Goal: Task Accomplishment & Management: Manage account settings

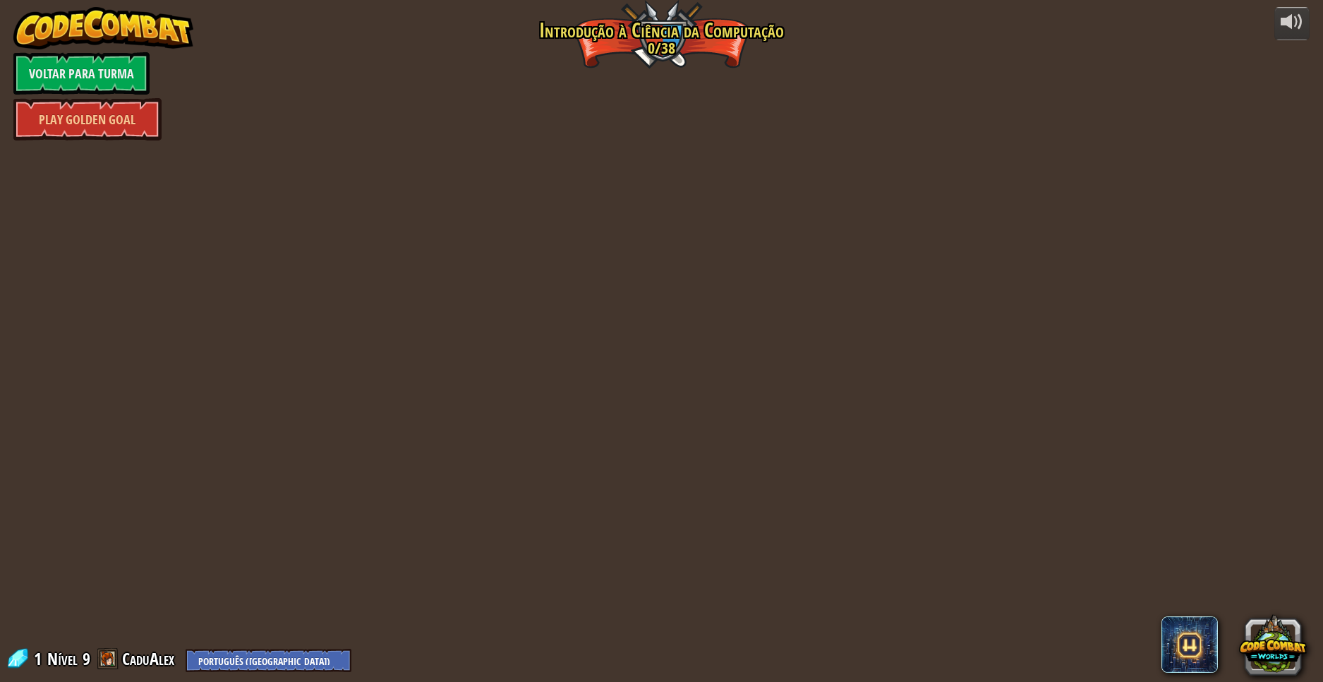
select select "pt-BR"
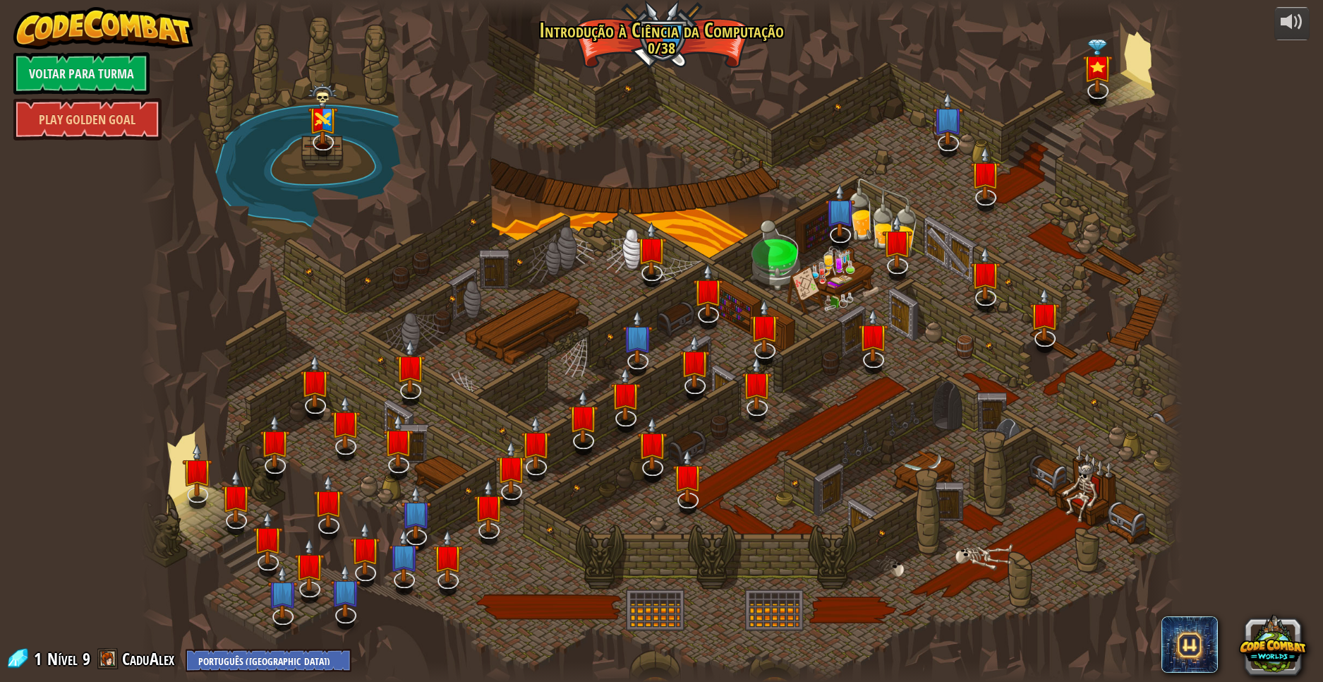
select select "pt-BR"
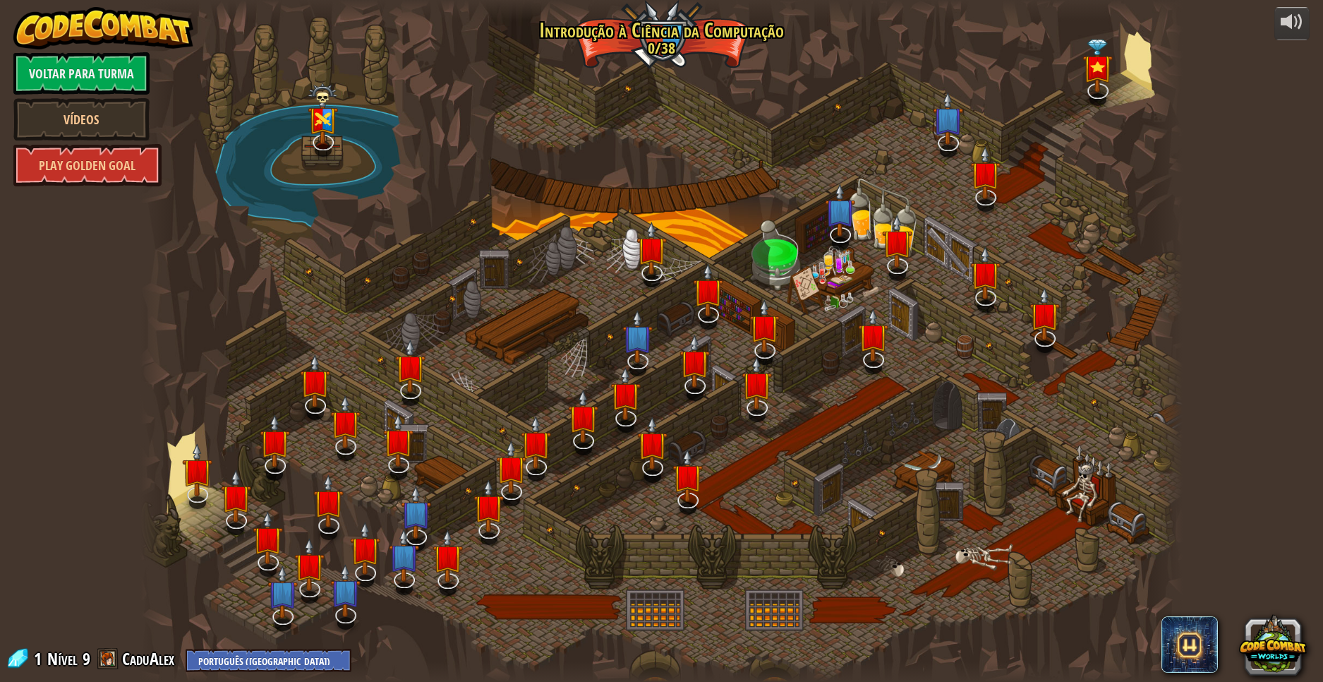
click at [64, 71] on link "Voltar para Turma" at bounding box center [81, 73] width 136 height 42
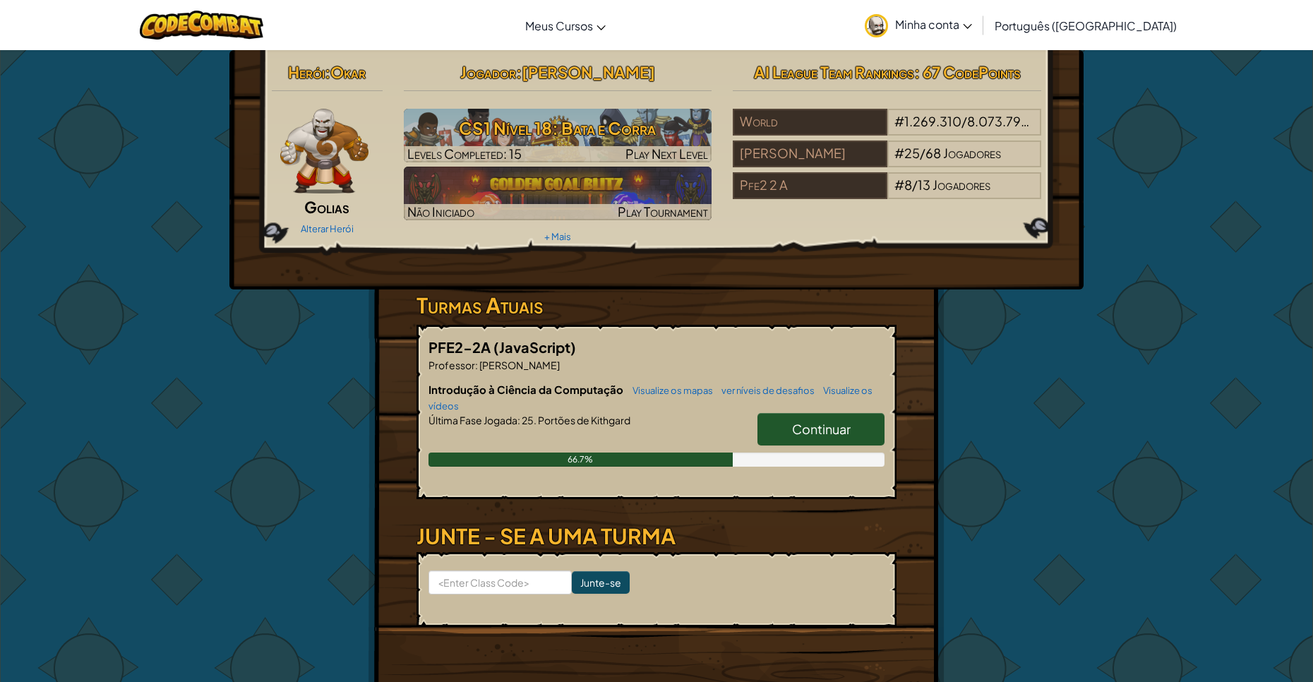
click at [972, 31] on span "Minha conta" at bounding box center [933, 24] width 77 height 15
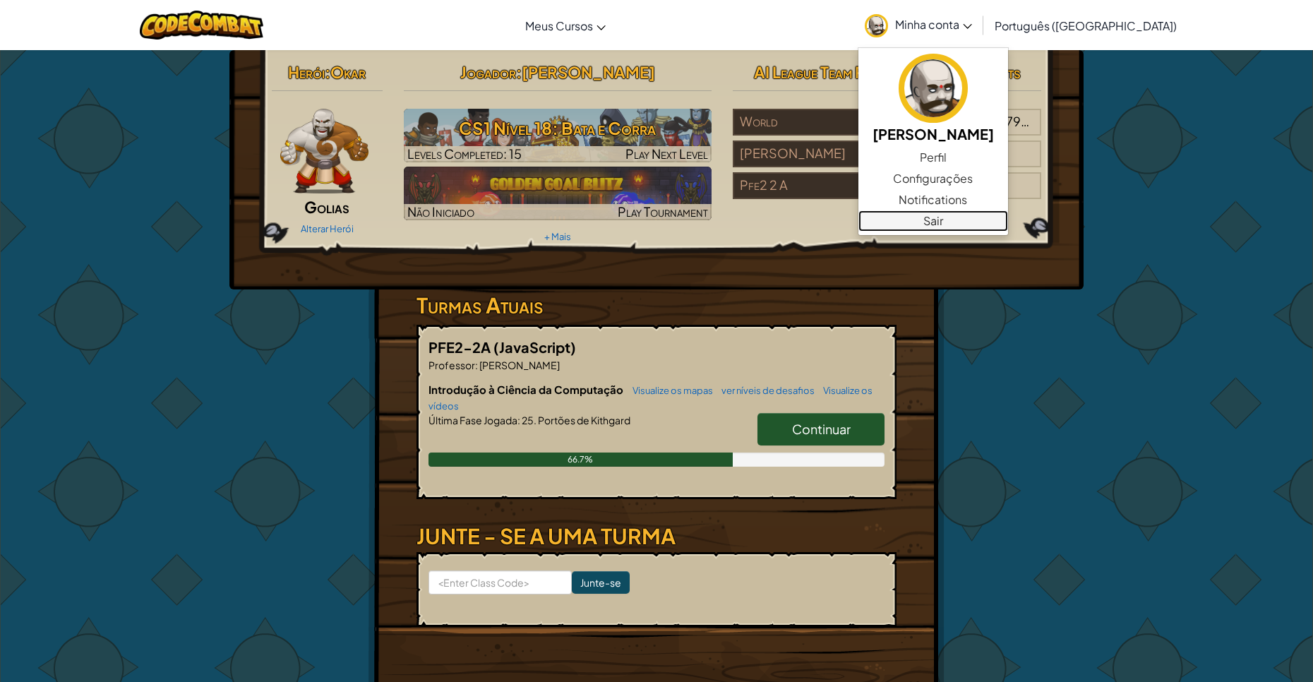
click at [1000, 224] on link "Sair" at bounding box center [933, 220] width 150 height 21
